Goal: Task Accomplishment & Management: Use online tool/utility

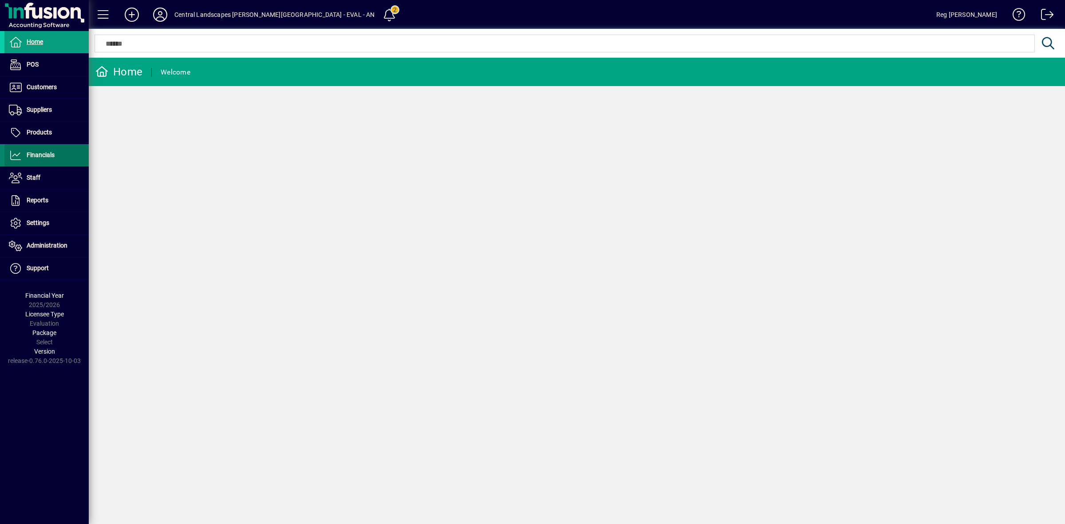
click at [43, 156] on span "Financials" at bounding box center [41, 154] width 28 height 7
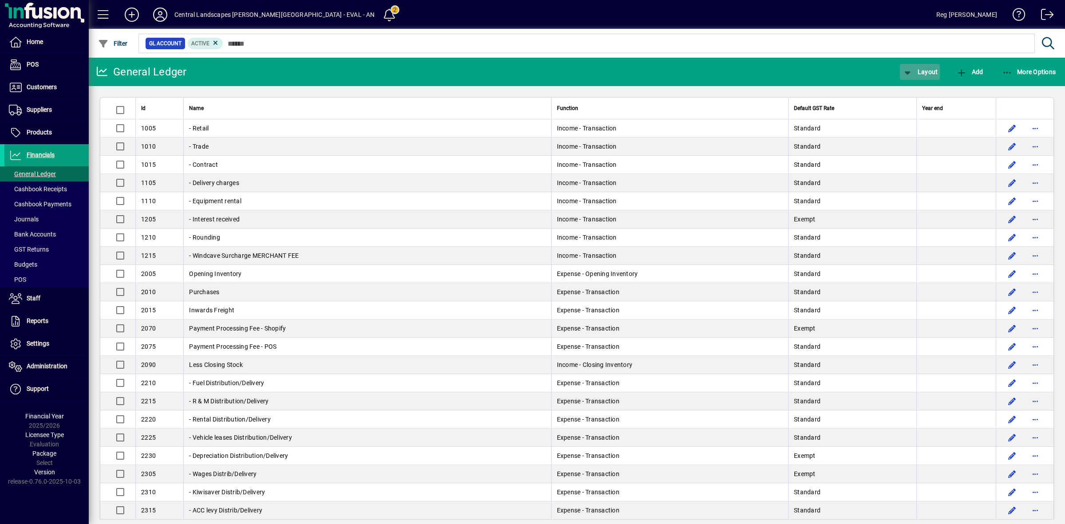
click at [926, 67] on span "button" at bounding box center [920, 71] width 40 height 21
click at [919, 108] on span "Profit & Loss" at bounding box center [929, 107] width 57 height 11
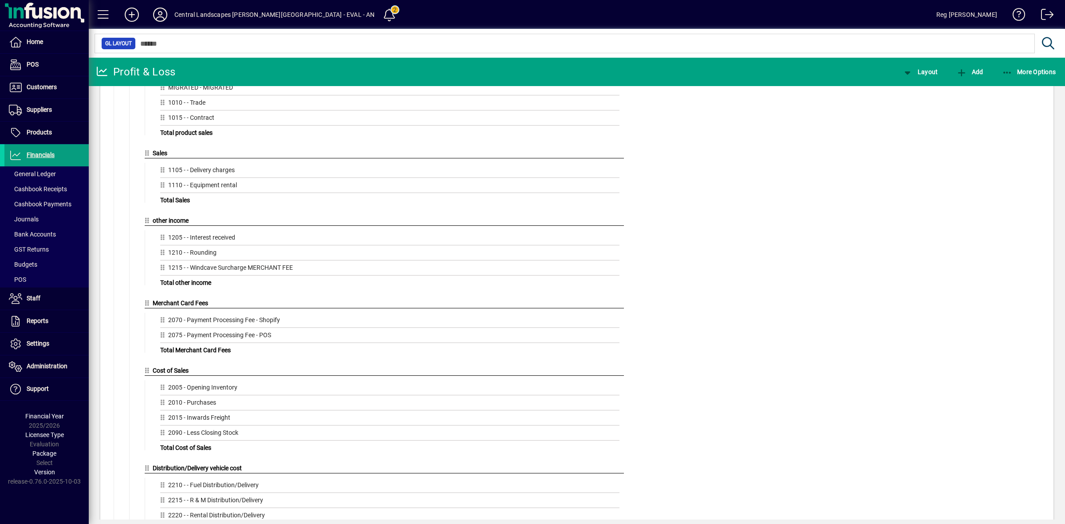
scroll to position [92, 0]
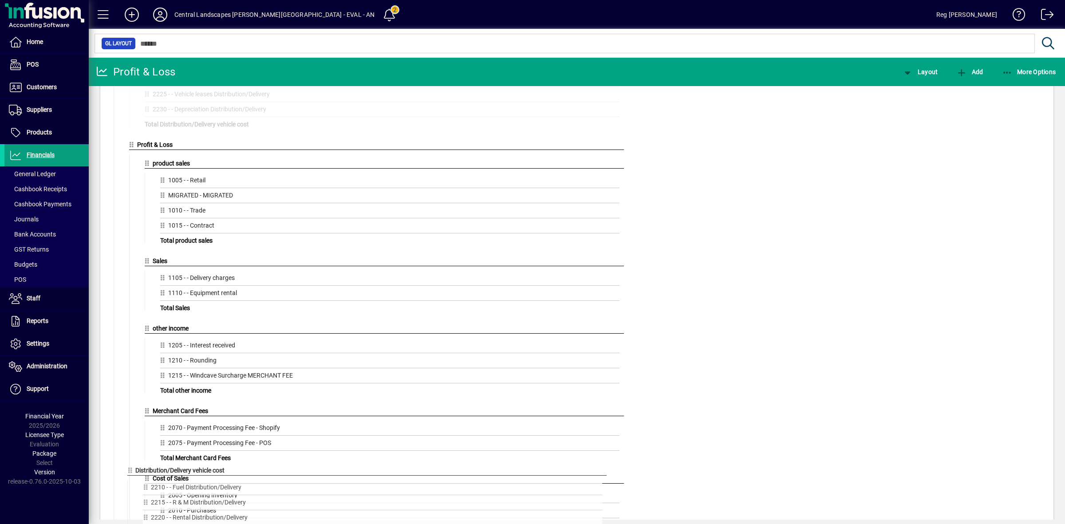
drag, startPoint x: 145, startPoint y: 466, endPoint x: 127, endPoint y: 467, distance: 17.8
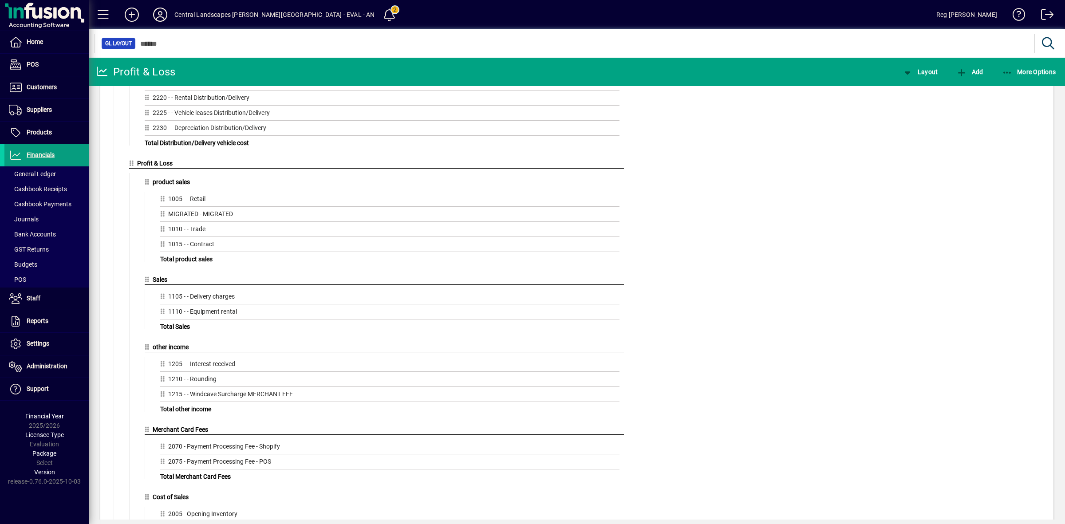
scroll to position [0, 0]
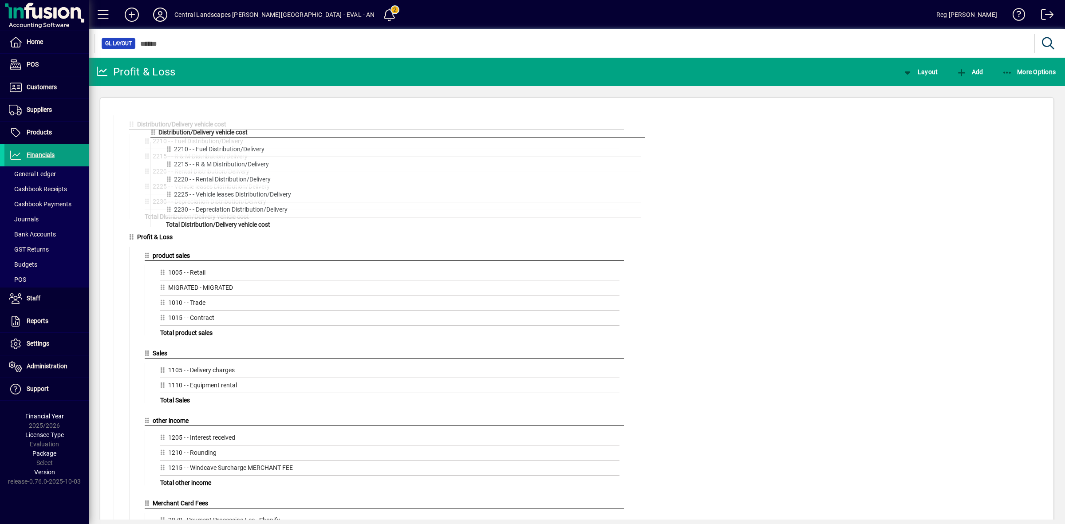
drag, startPoint x: 135, startPoint y: 125, endPoint x: 157, endPoint y: 129, distance: 22.6
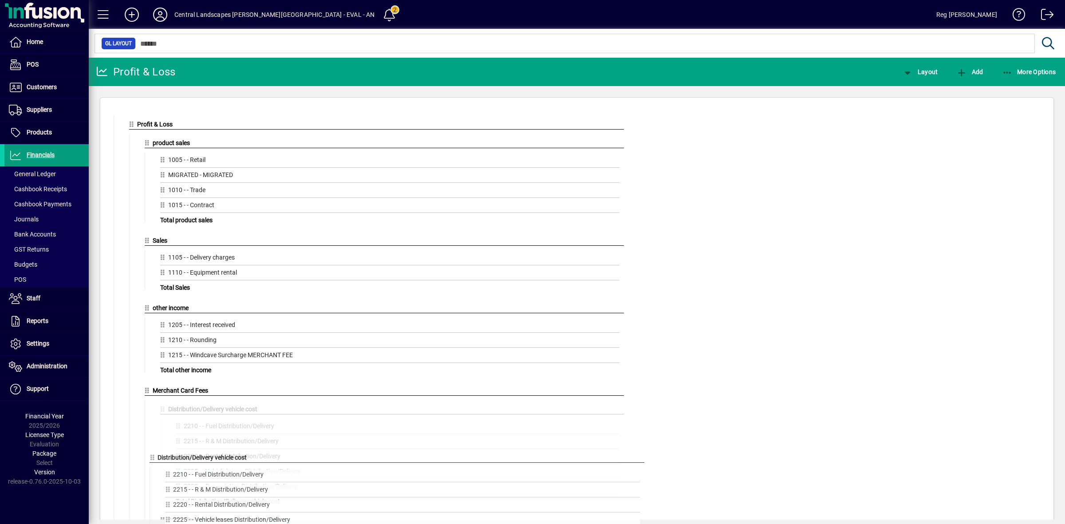
drag, startPoint x: 132, startPoint y: 127, endPoint x: 152, endPoint y: 456, distance: 330.0
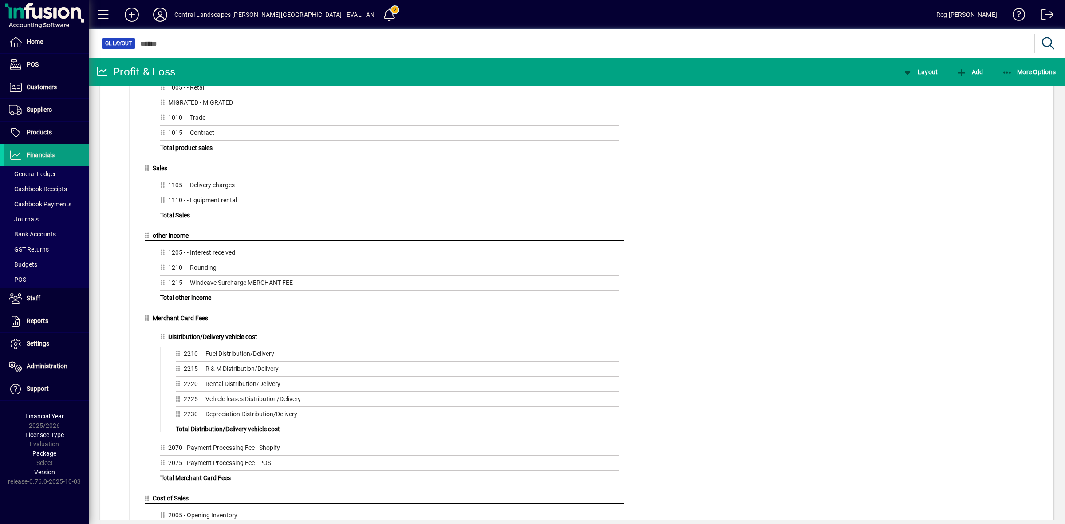
scroll to position [74, 0]
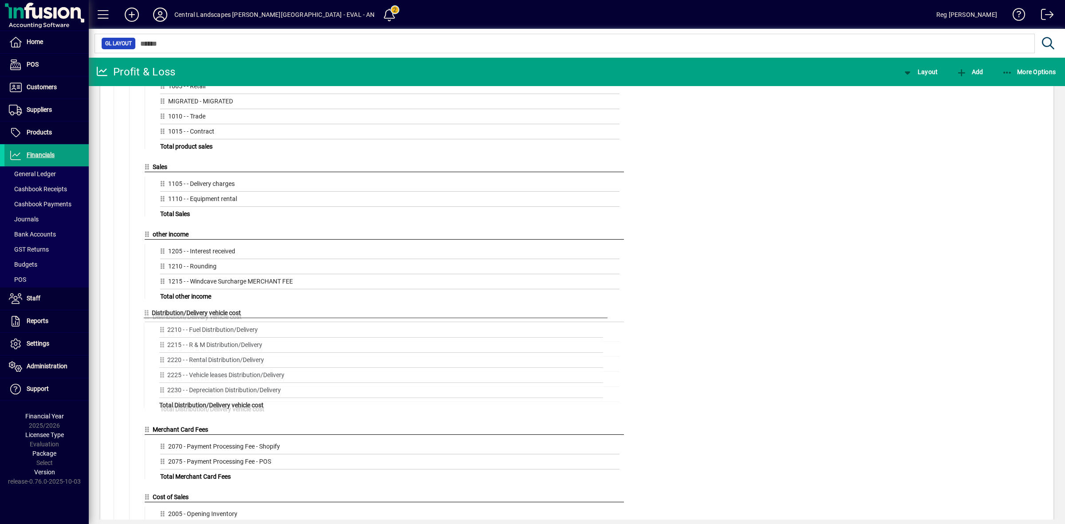
drag, startPoint x: 162, startPoint y: 338, endPoint x: 145, endPoint y: 309, distance: 33.5
